Goal: Check status: Check status

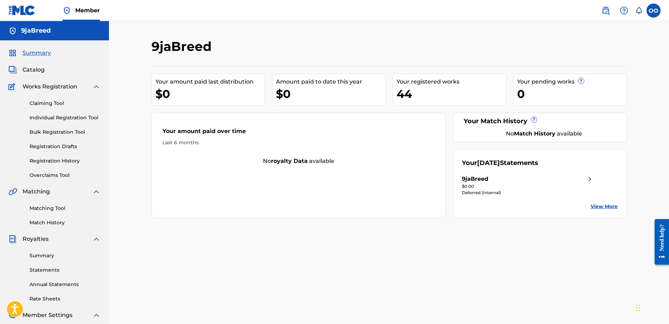
click at [600, 205] on link "View More" at bounding box center [604, 206] width 27 height 7
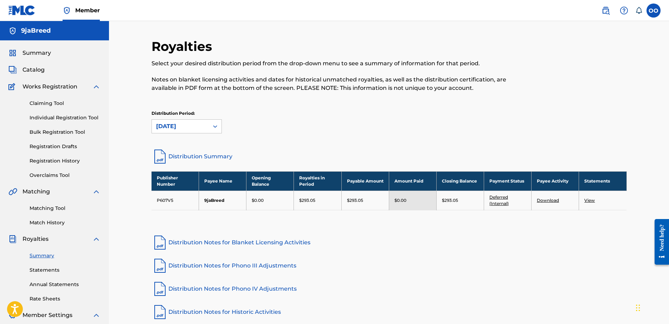
click at [498, 198] on link "Deferred (Internal)" at bounding box center [498, 201] width 19 height 12
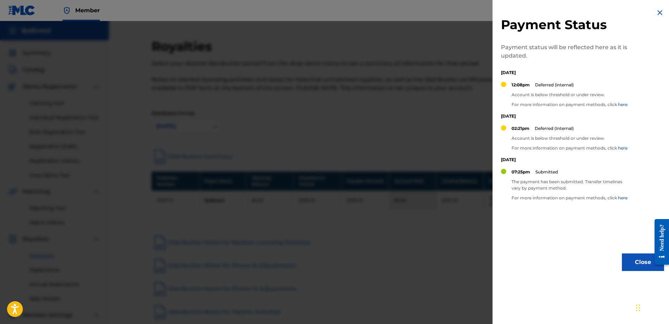
click at [620, 198] on link "here" at bounding box center [622, 197] width 9 height 5
click at [442, 98] on div at bounding box center [334, 183] width 669 height 324
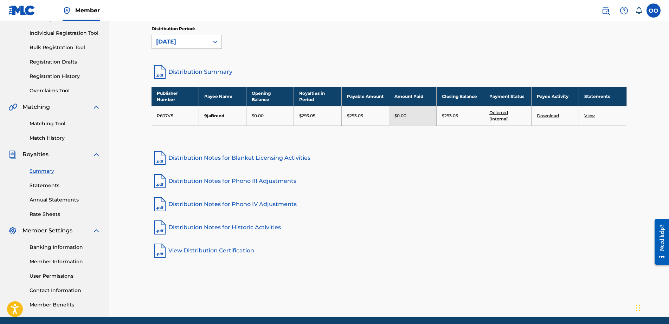
scroll to position [91, 0]
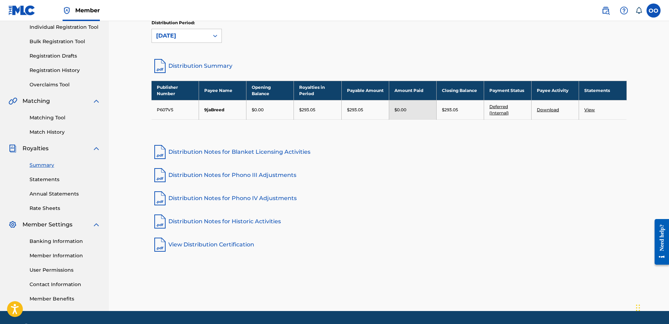
click at [39, 181] on link "Statements" at bounding box center [65, 179] width 71 height 7
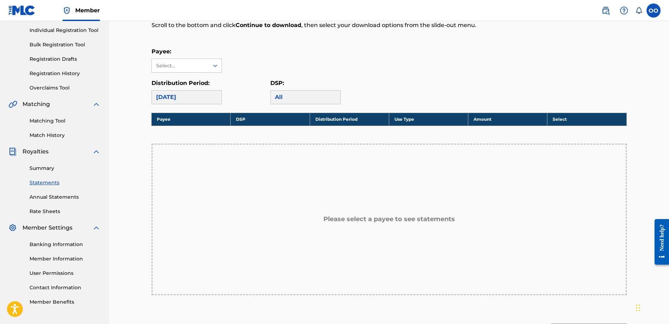
scroll to position [88, 0]
click at [46, 244] on link "Banking Information" at bounding box center [65, 244] width 71 height 7
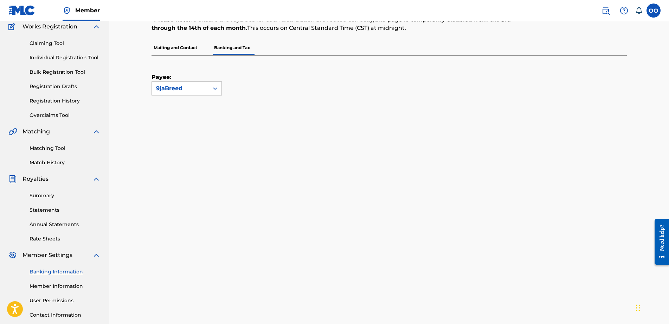
scroll to position [60, 0]
click at [214, 92] on icon at bounding box center [215, 88] width 7 height 7
click at [267, 86] on div "Payee: 9jaBreed" at bounding box center [381, 76] width 458 height 40
click at [46, 197] on link "Summary" at bounding box center [65, 196] width 71 height 7
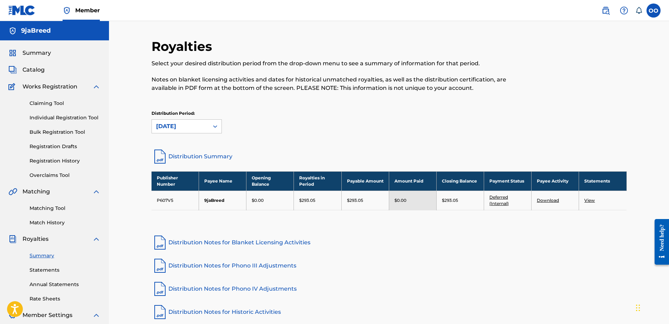
click at [500, 199] on link "Deferred (Internal)" at bounding box center [498, 201] width 19 height 12
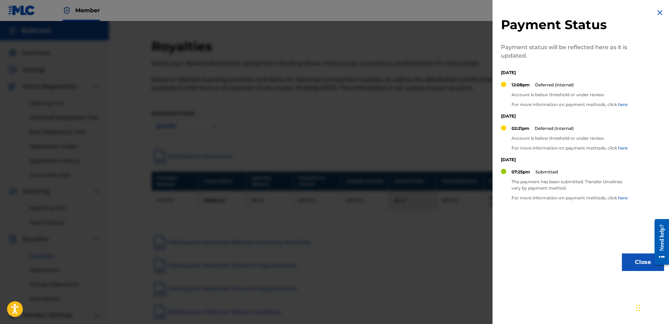
click at [658, 13] on img at bounding box center [660, 12] width 8 height 8
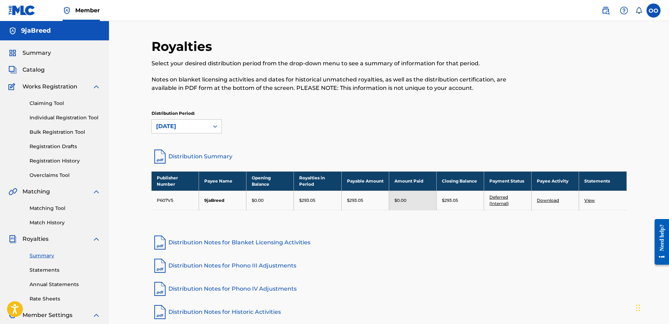
click at [49, 271] on link "Statements" at bounding box center [65, 270] width 71 height 7
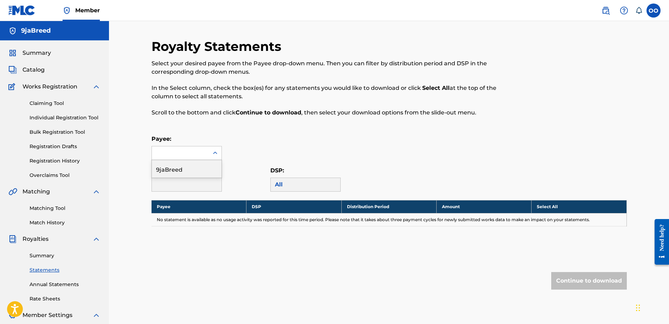
click at [213, 157] on div at bounding box center [215, 153] width 13 height 13
click at [181, 169] on div "9jaBreed" at bounding box center [187, 169] width 70 height 18
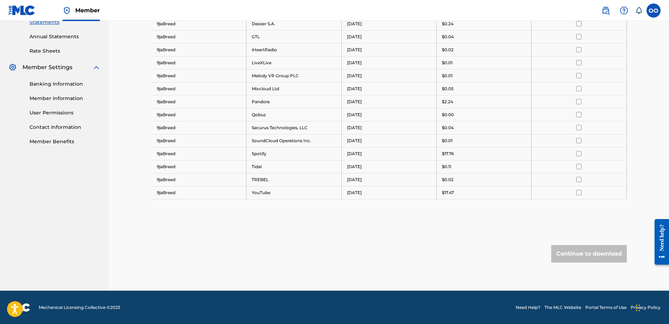
scroll to position [249, 0]
